Goal: Use online tool/utility: Utilize a website feature to perform a specific function

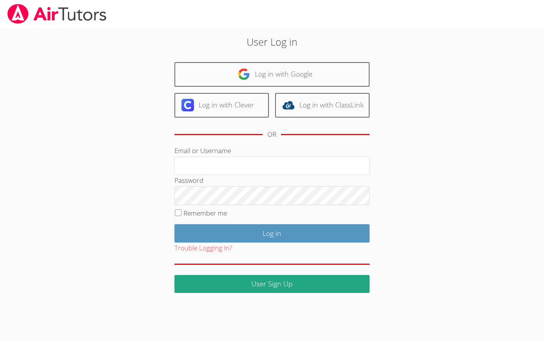
type input "[EMAIL_ADDRESS][DOMAIN_NAME]"
click at [178, 213] on input "Remember me" at bounding box center [178, 212] width 7 height 7
checkbox input "true"
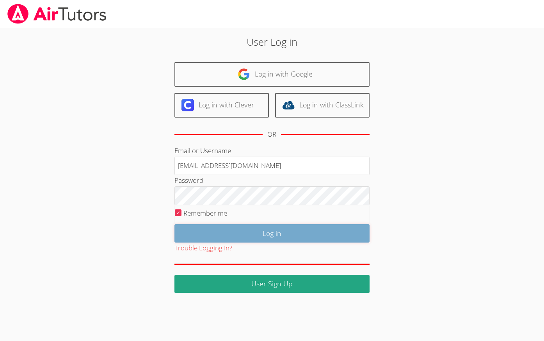
click at [238, 234] on input "Log in" at bounding box center [271, 233] width 195 height 18
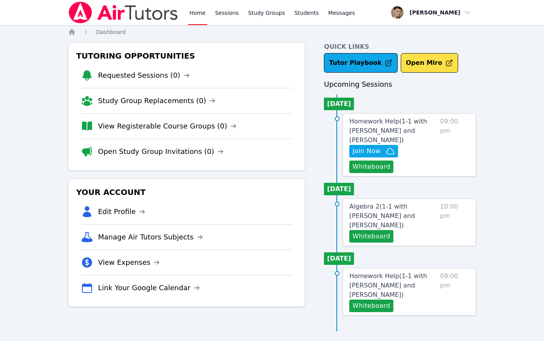
click at [500, 186] on div "Home Sessions Study Groups Students Messages Open user menu [PERSON_NAME] Open …" at bounding box center [272, 170] width 544 height 341
click at [369, 165] on button "Whiteboard" at bounding box center [371, 166] width 44 height 12
click at [372, 151] on span "Join Now" at bounding box center [366, 150] width 28 height 9
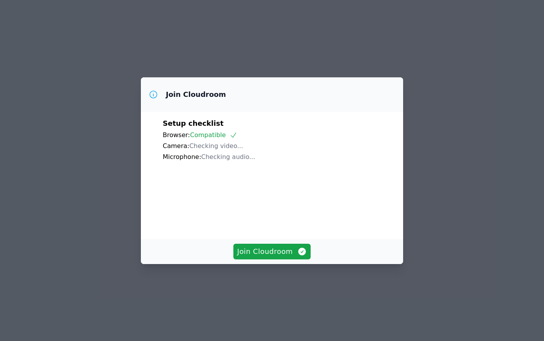
click at [268, 264] on div "Join Cloudroom" at bounding box center [272, 251] width 262 height 25
click at [268, 257] on span "Join Cloudroom" at bounding box center [272, 251] width 70 height 11
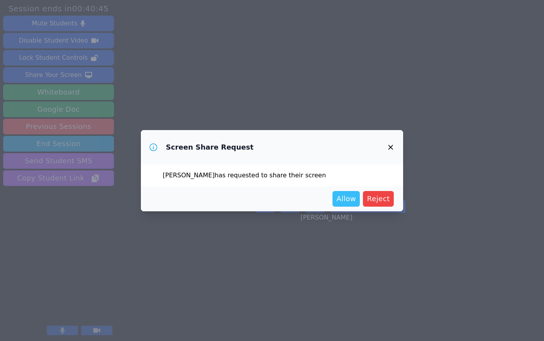
click at [344, 195] on span "Allow" at bounding box center [346, 198] width 20 height 11
